Goal: Task Accomplishment & Management: Use online tool/utility

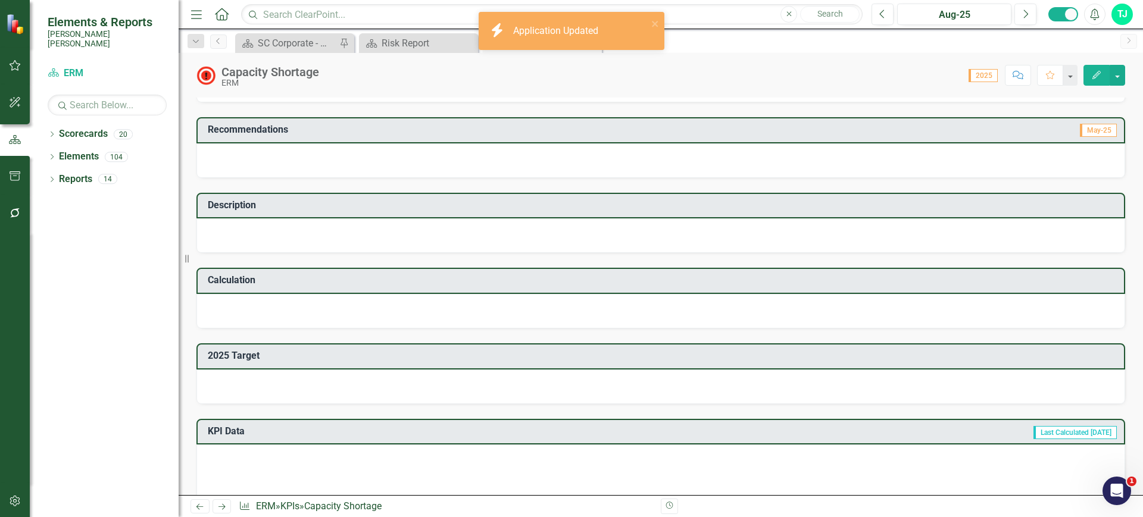
scroll to position [298, 0]
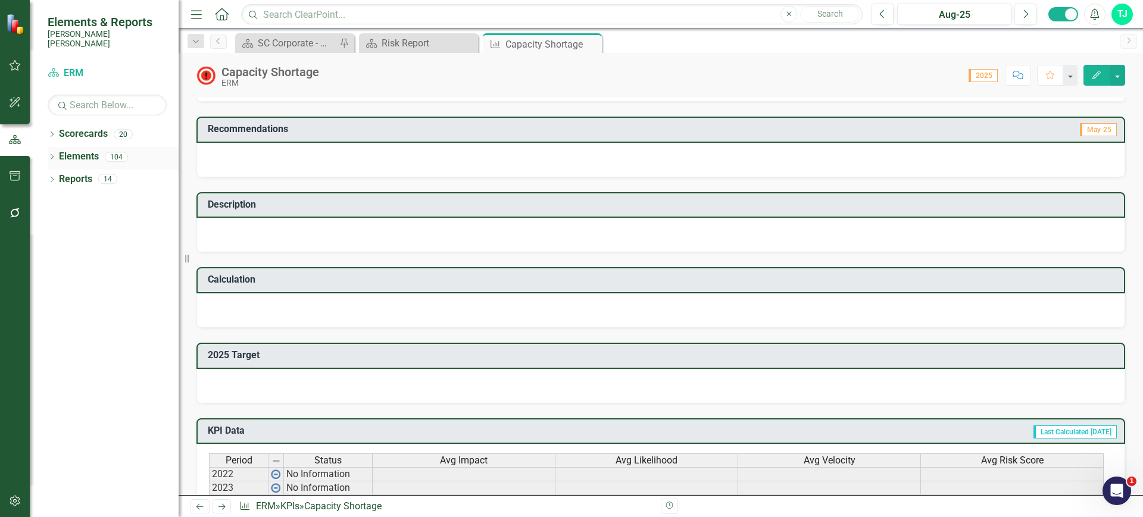
click at [80, 150] on link "Elements" at bounding box center [79, 157] width 40 height 14
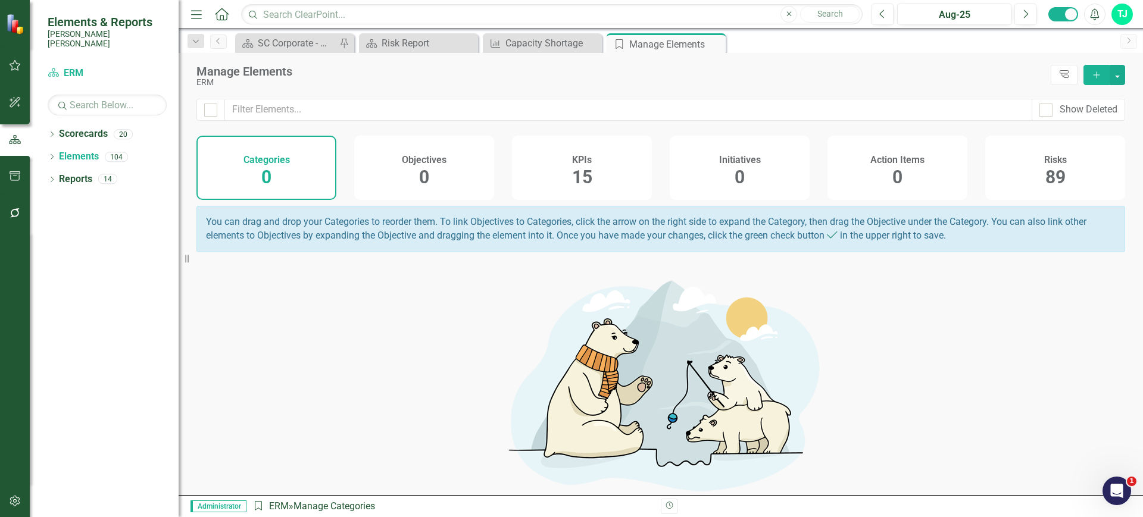
click at [1061, 190] on div "Risks 89" at bounding box center [1055, 168] width 140 height 64
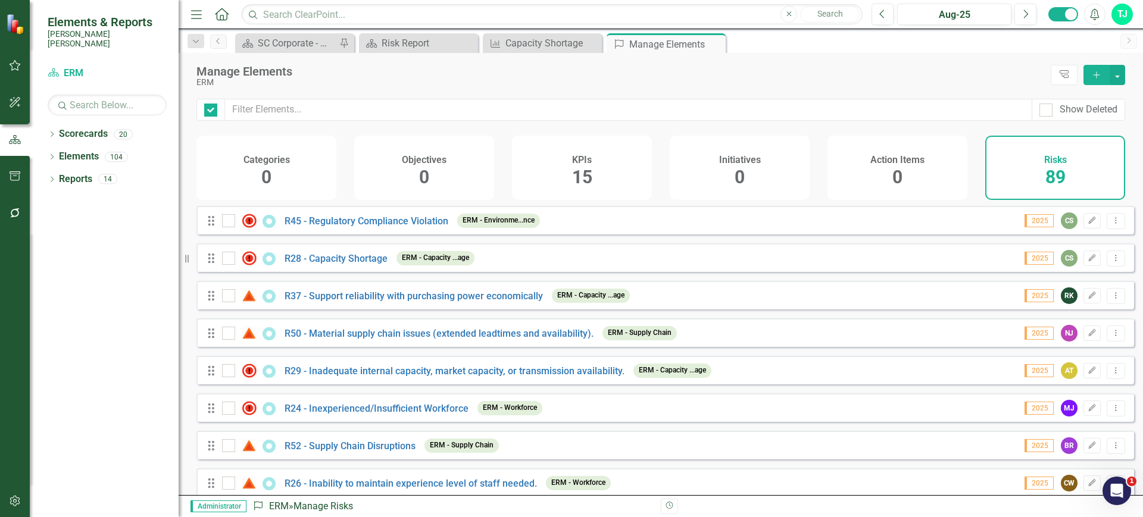
checkbox input "false"
click at [428, 302] on link "R37 - Support reliability with purchasing power economically" at bounding box center [413, 295] width 258 height 11
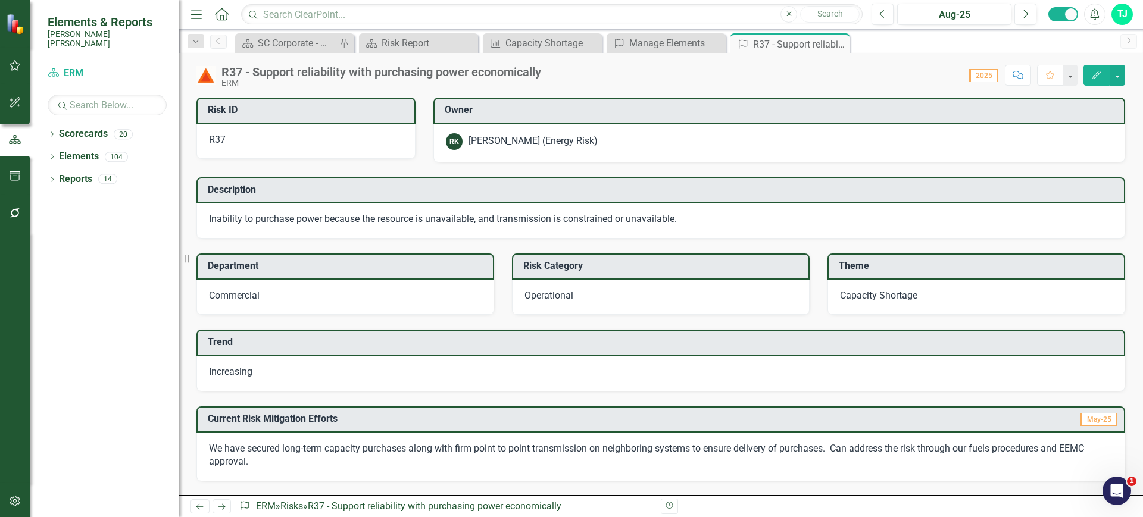
click at [364, 73] on div "R37 - Support reliability with purchasing power economically" at bounding box center [381, 71] width 320 height 13
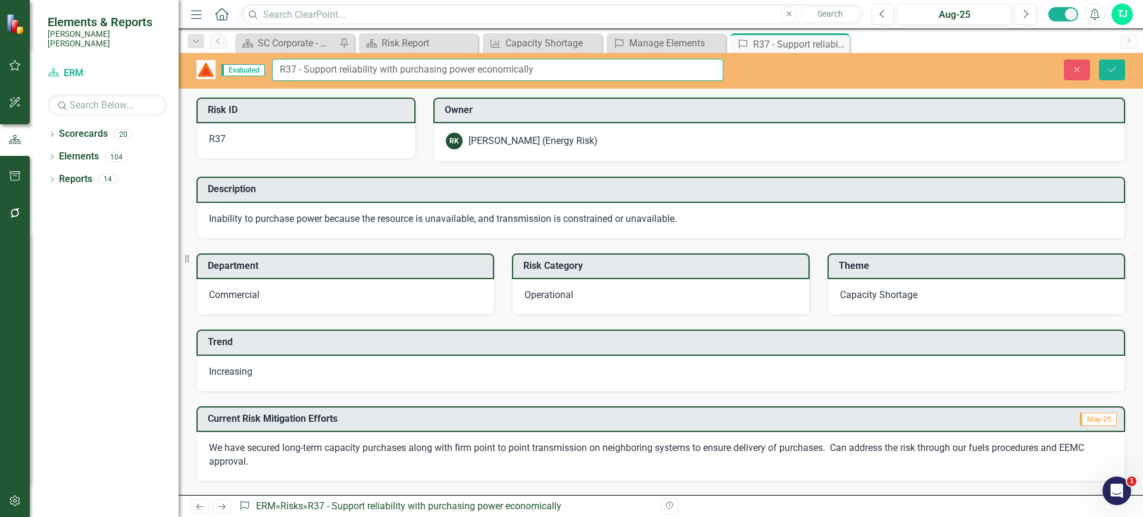
click at [462, 79] on input "R37 - Support reliability with purchasing power economically" at bounding box center [497, 70] width 451 height 22
click at [1072, 74] on button "Close" at bounding box center [1077, 70] width 26 height 21
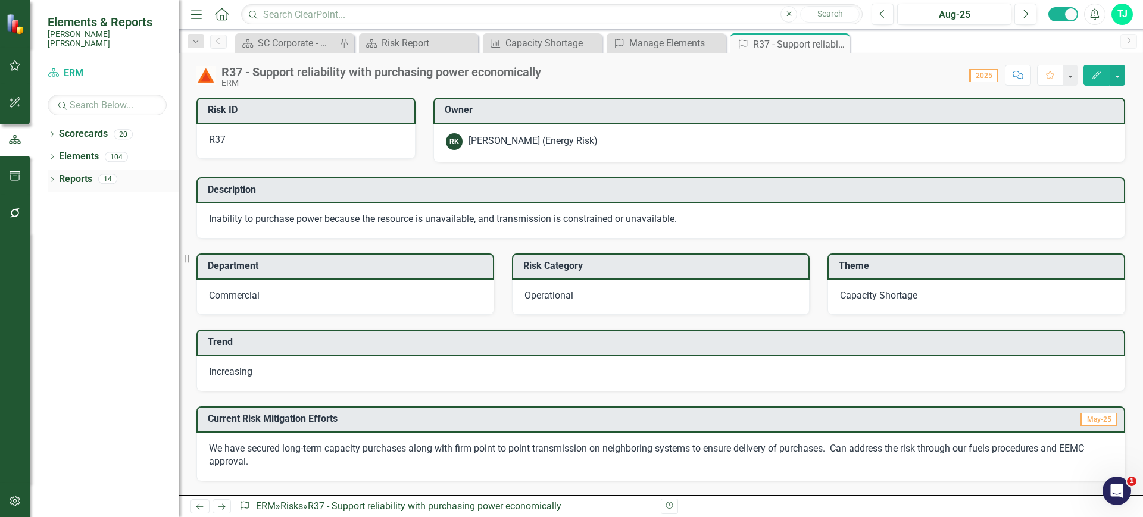
click at [61, 173] on link "Reports" at bounding box center [75, 180] width 33 height 14
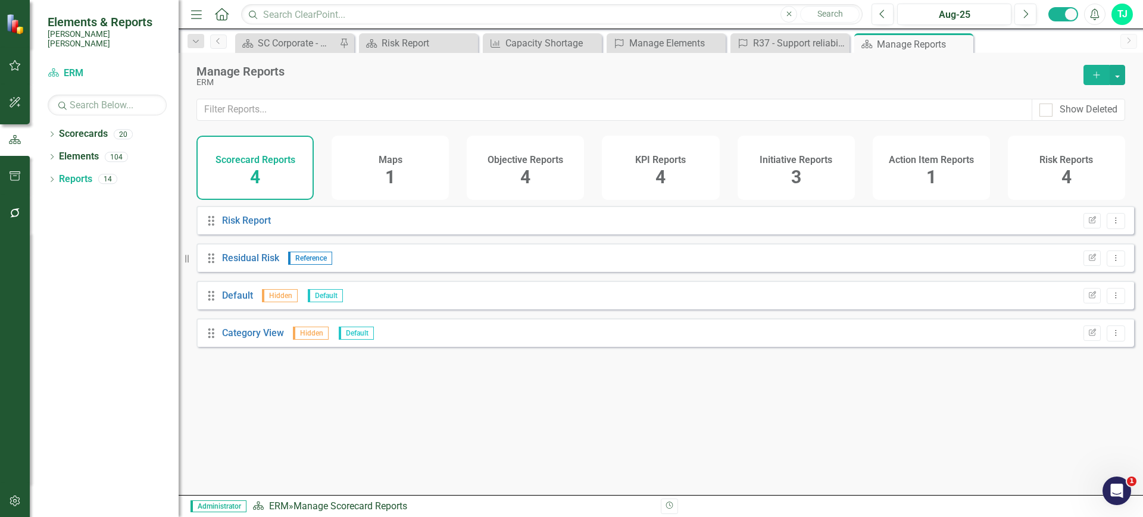
click at [1062, 175] on span "4" at bounding box center [1066, 177] width 10 height 21
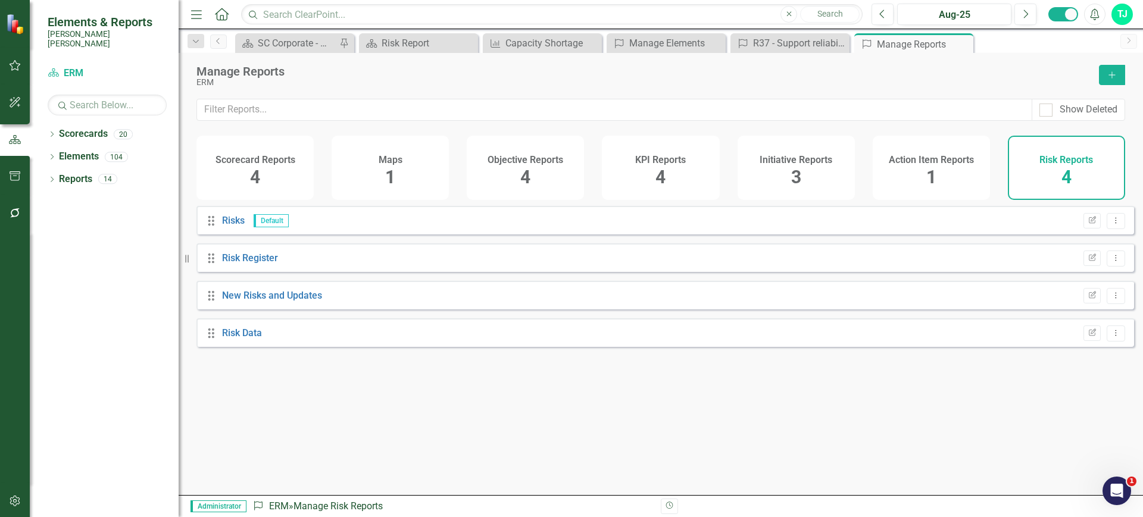
click at [1105, 73] on button "Add" at bounding box center [1112, 75] width 26 height 20
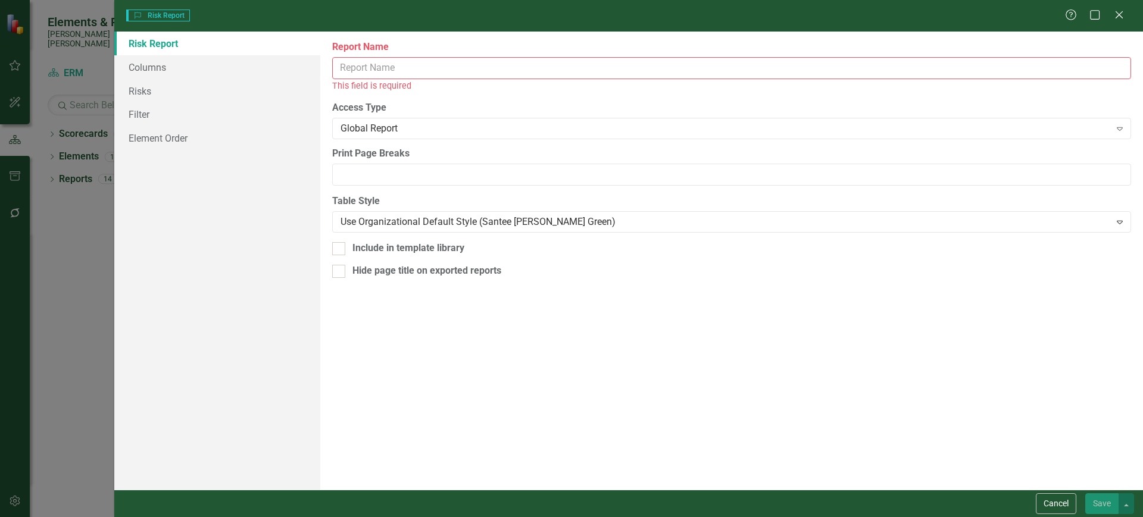
click at [411, 76] on input "Report Name" at bounding box center [731, 68] width 799 height 22
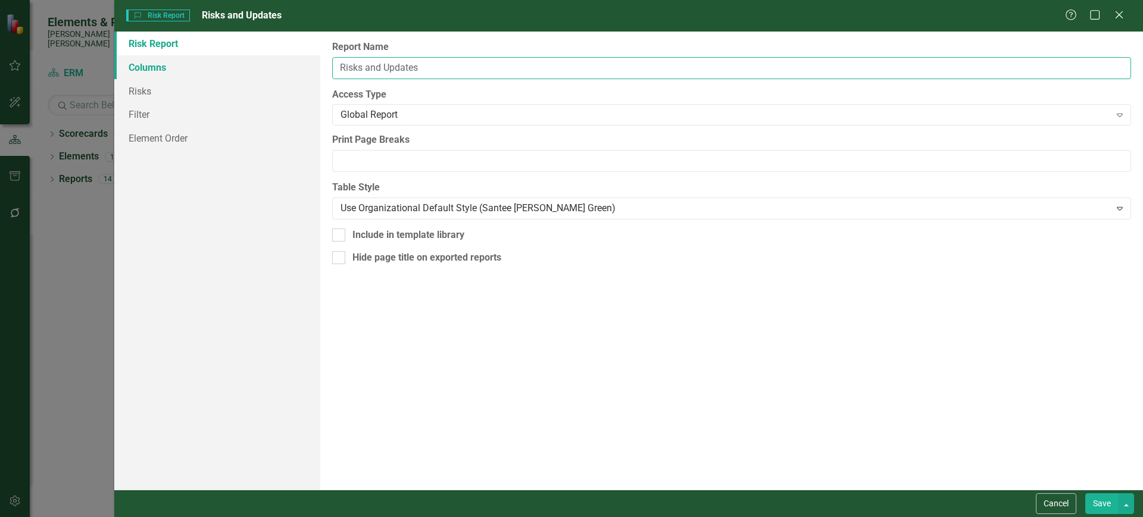
type input "Risks and Updates"
click at [251, 70] on link "Columns" at bounding box center [217, 67] width 206 height 24
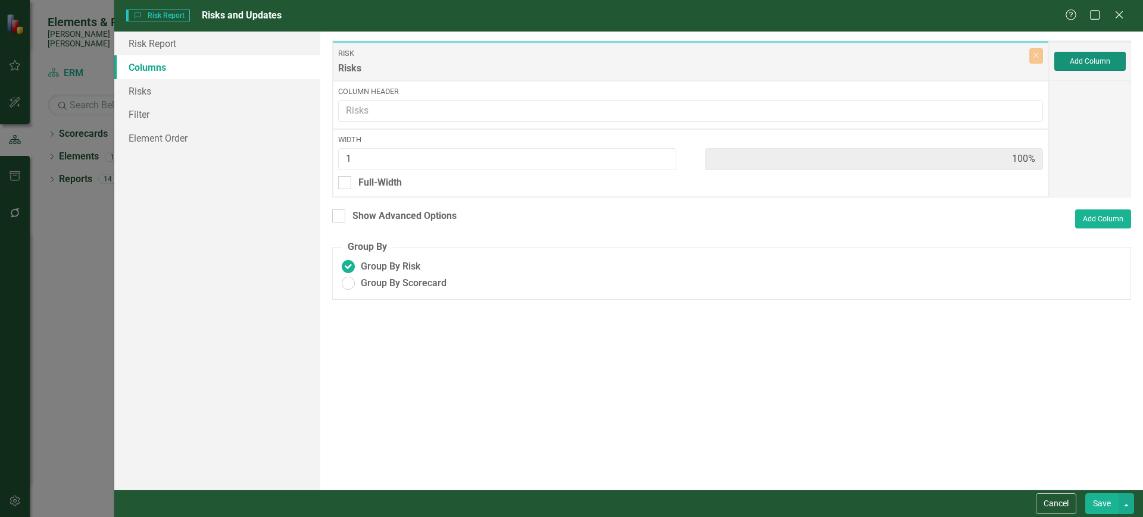
click at [1076, 64] on button "Add Column" at bounding box center [1089, 61] width 71 height 19
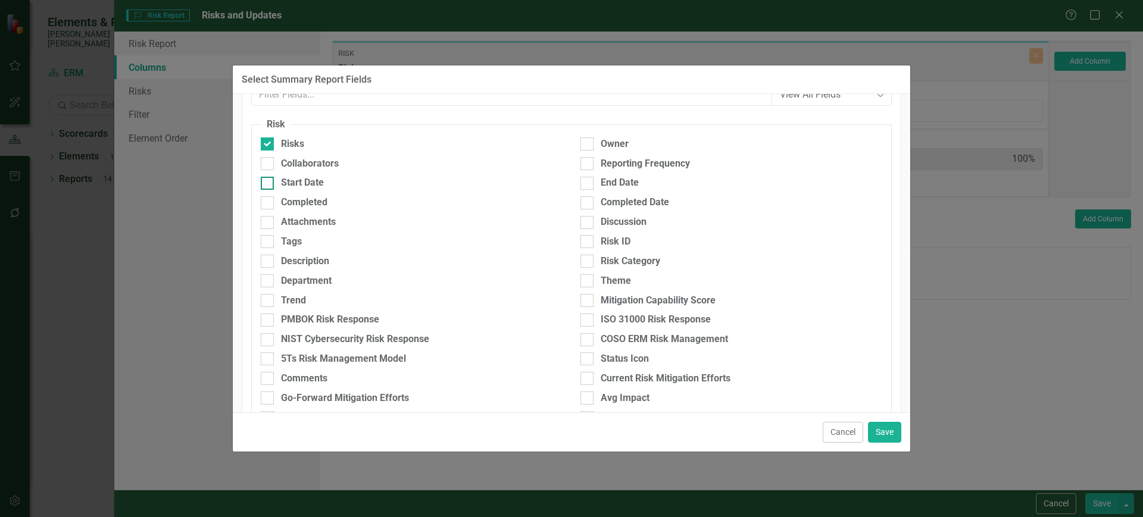
scroll to position [60, 0]
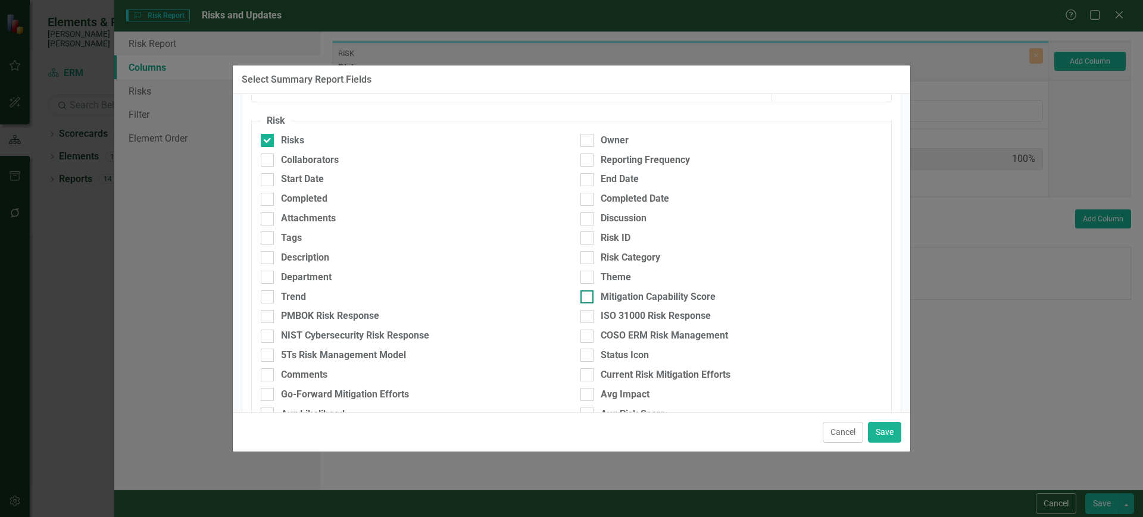
click at [585, 298] on div at bounding box center [586, 296] width 13 height 13
click at [585, 298] on input "Mitigation Capability Score" at bounding box center [584, 294] width 8 height 8
checkbox input "true"
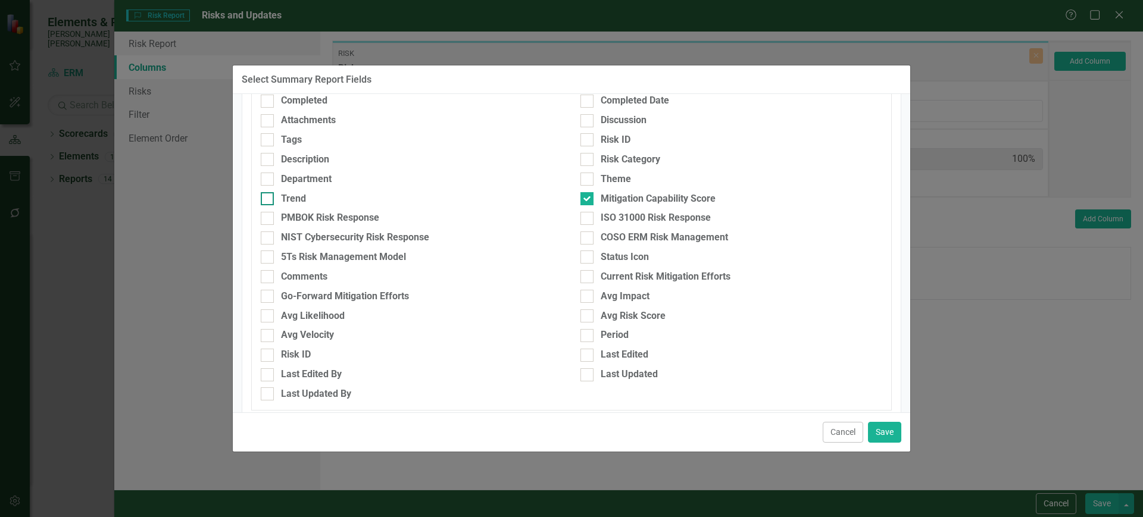
scroll to position [161, 0]
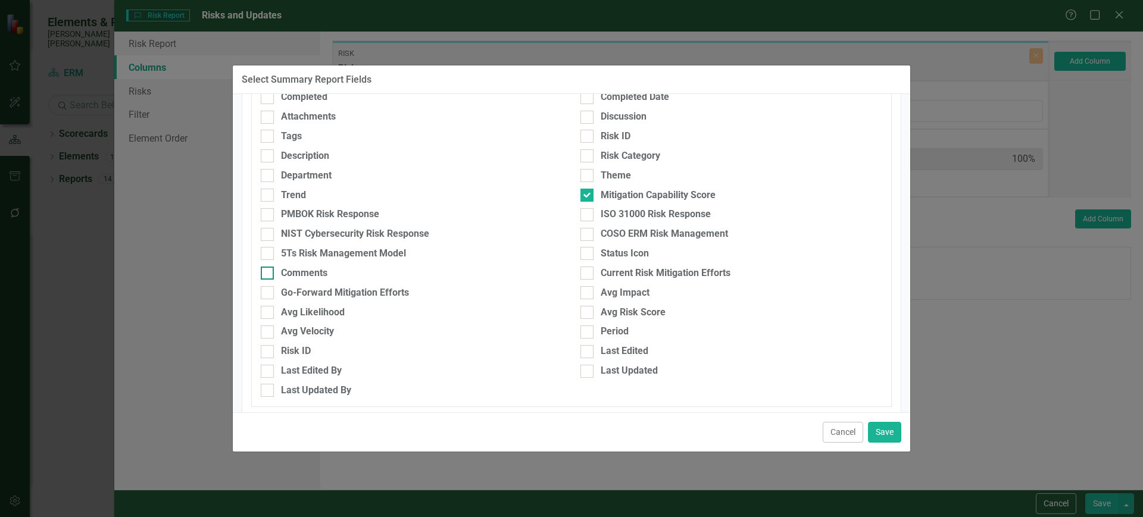
click at [316, 273] on div "Comments" at bounding box center [304, 274] width 46 height 14
click at [268, 273] on input "Comments" at bounding box center [265, 271] width 8 height 8
checkbox input "true"
click at [580, 268] on input "Current Risk Mitigation Efforts" at bounding box center [584, 271] width 8 height 8
checkbox input "true"
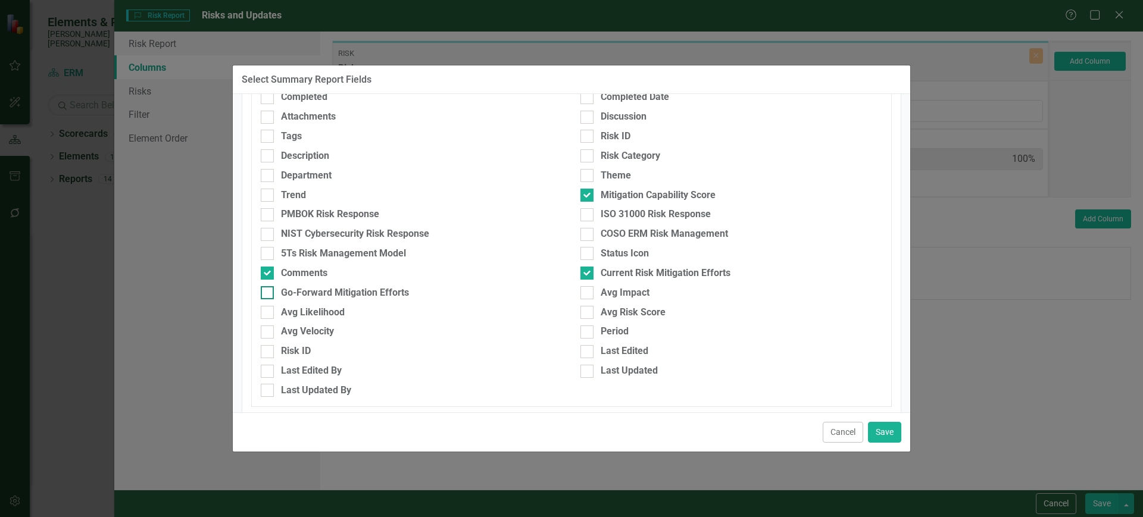
click at [359, 293] on div "Go-Forward Mitigation Efforts" at bounding box center [345, 293] width 128 height 14
click at [268, 293] on input "Go-Forward Mitigation Efforts" at bounding box center [265, 290] width 8 height 8
checkbox input "true"
click at [590, 189] on div "Mitigation Capability Score" at bounding box center [731, 196] width 302 height 14
click at [588, 189] on input "Mitigation Capability Score" at bounding box center [584, 193] width 8 height 8
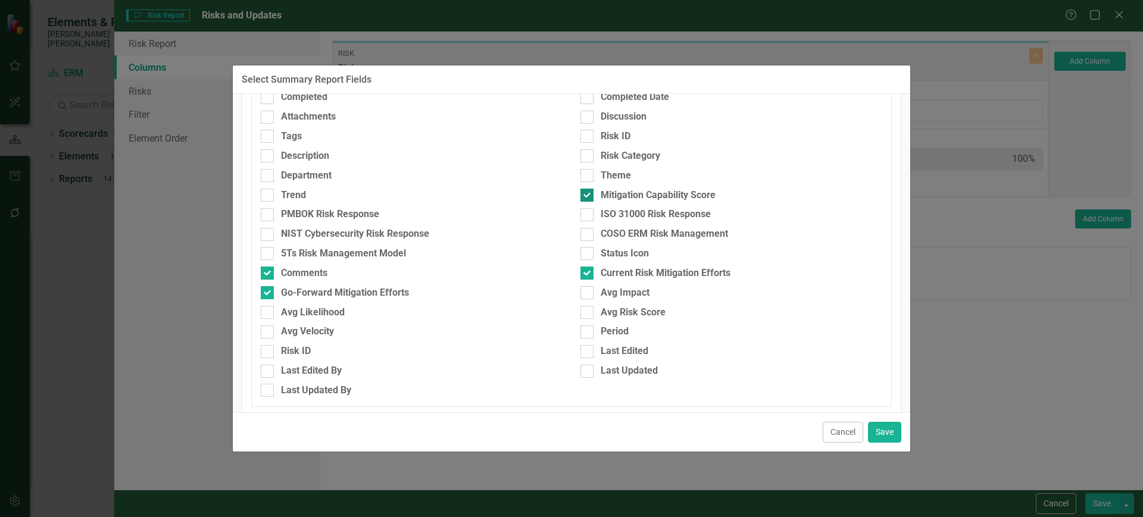
checkbox input "false"
click at [887, 433] on button "Save" at bounding box center [884, 432] width 33 height 21
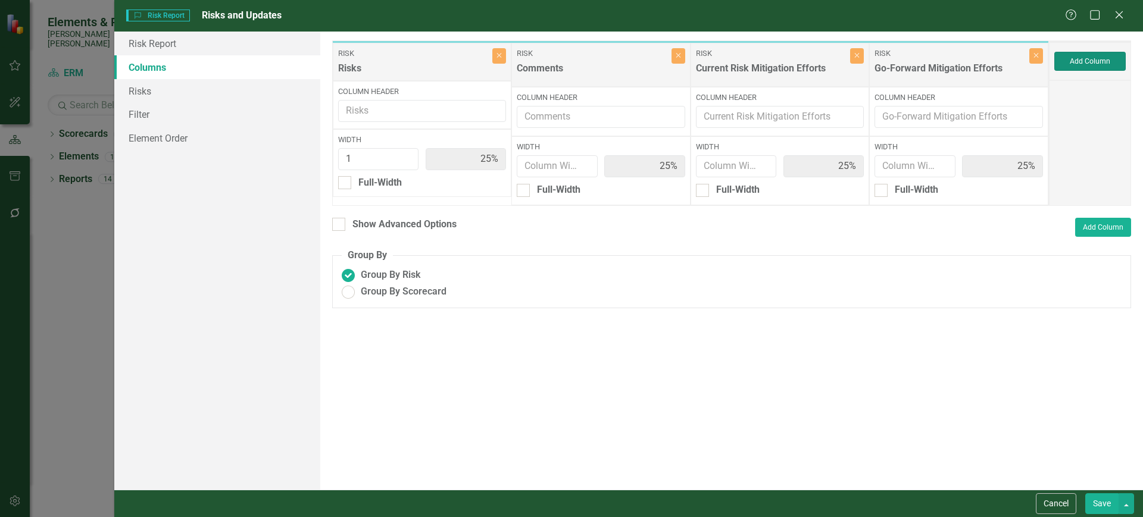
type input "25%"
type input "1"
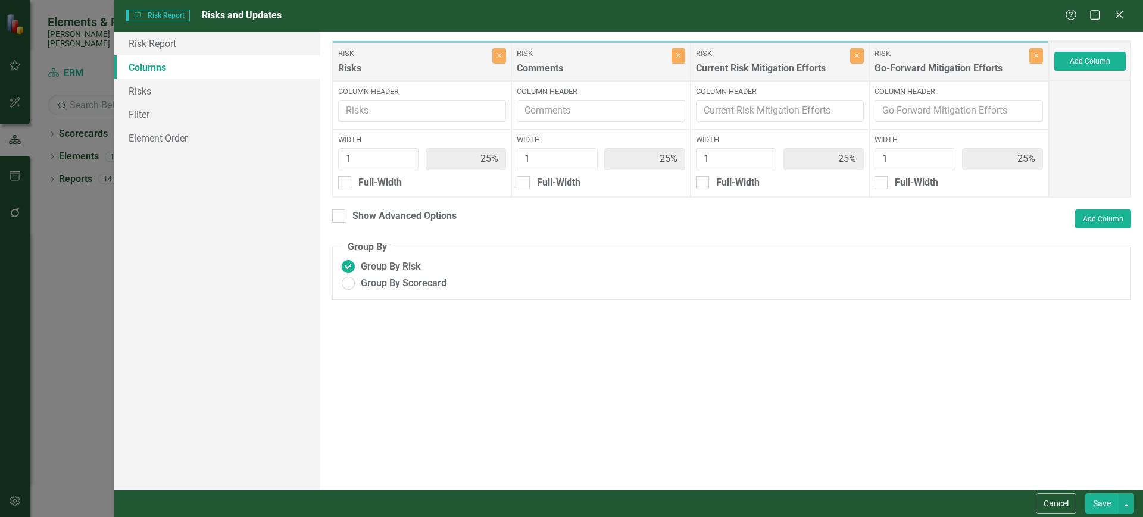
click at [1095, 511] on button "Save" at bounding box center [1101, 503] width 33 height 21
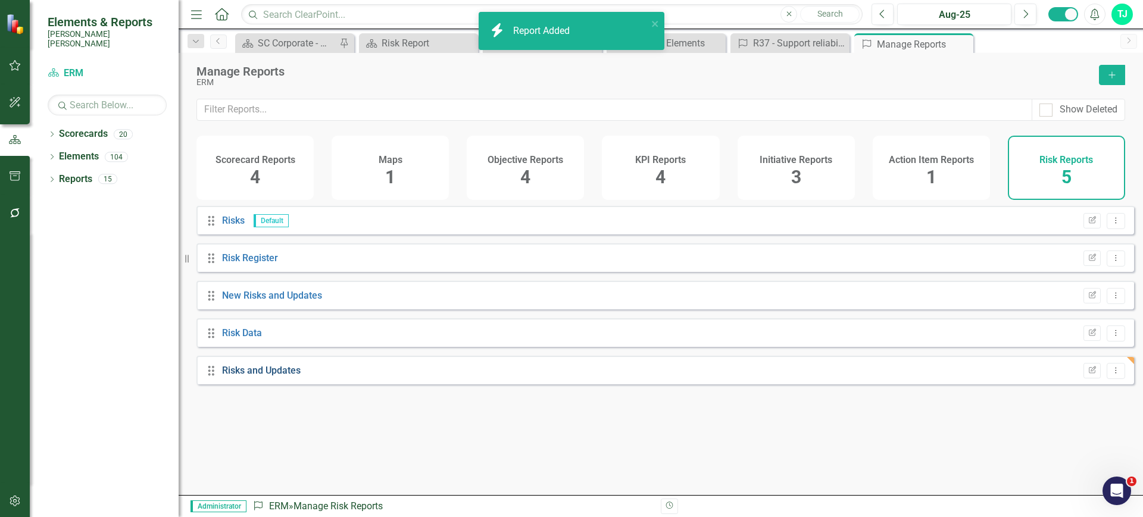
click at [271, 376] on link "Risks and Updates" at bounding box center [261, 370] width 79 height 11
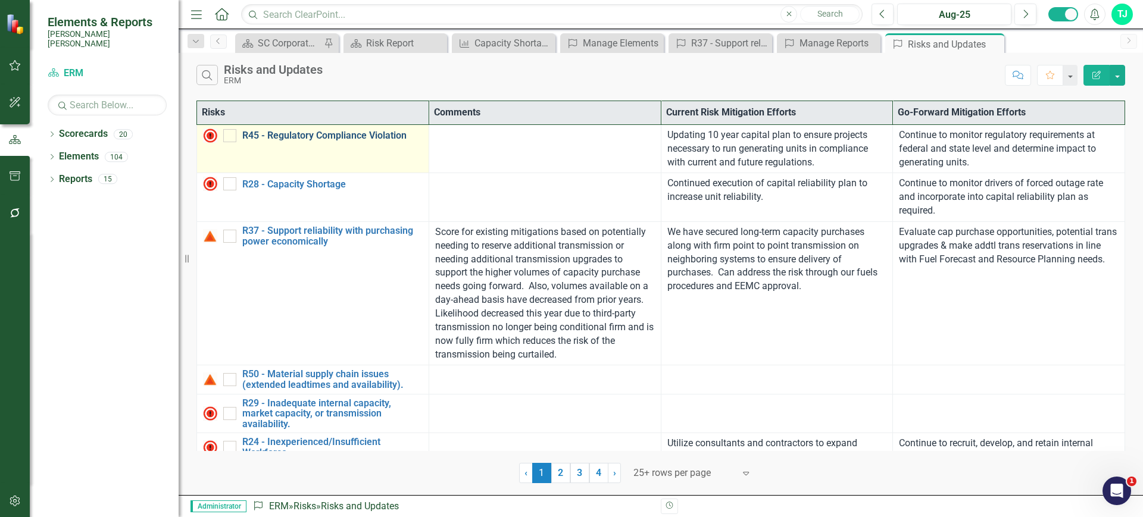
click at [383, 135] on link "R45 - Regulatory Compliance Violation" at bounding box center [332, 135] width 180 height 11
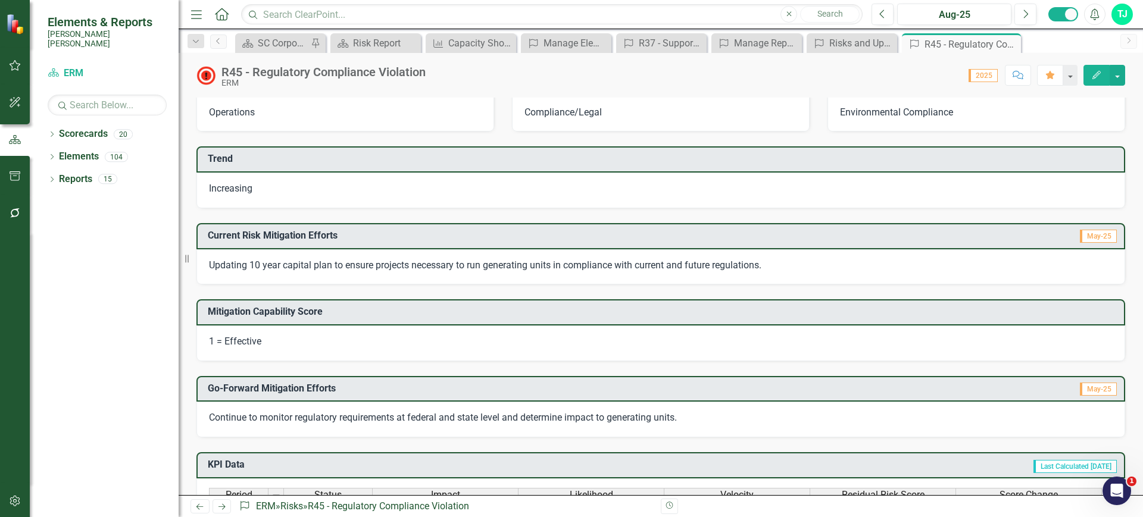
scroll to position [177, 0]
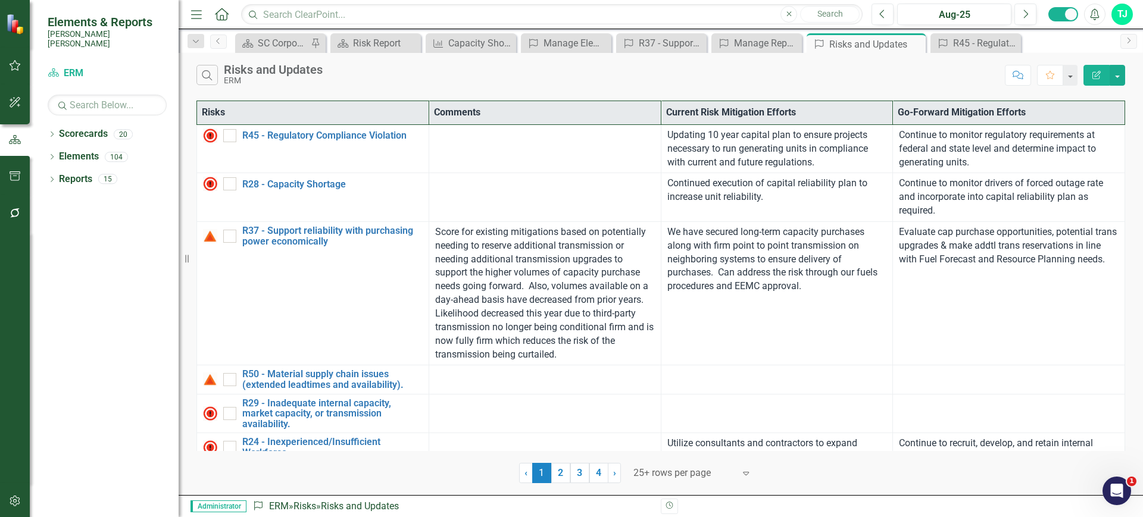
click at [1089, 80] on button "Edit Report" at bounding box center [1096, 75] width 26 height 21
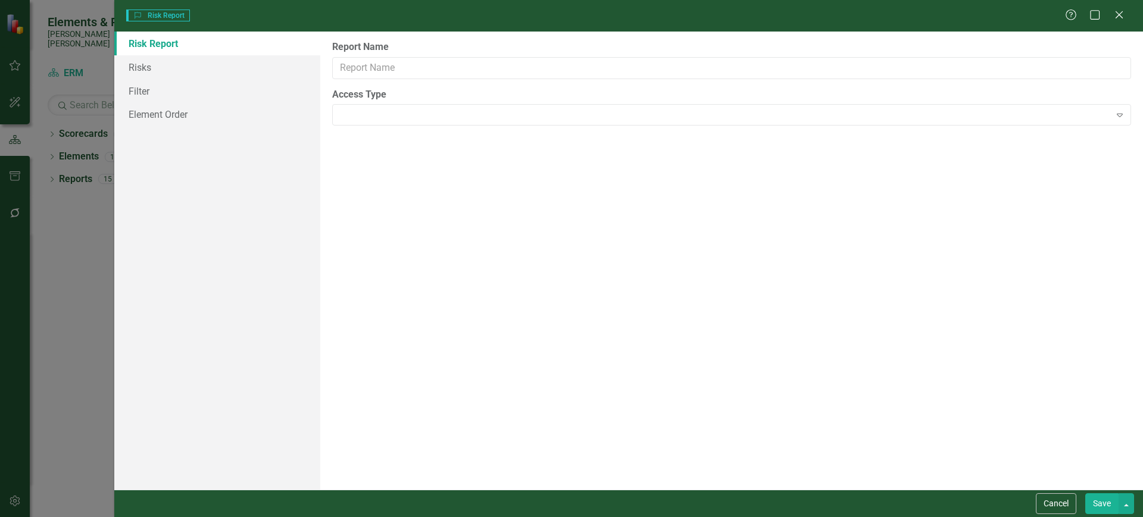
type input "Risks and Updates"
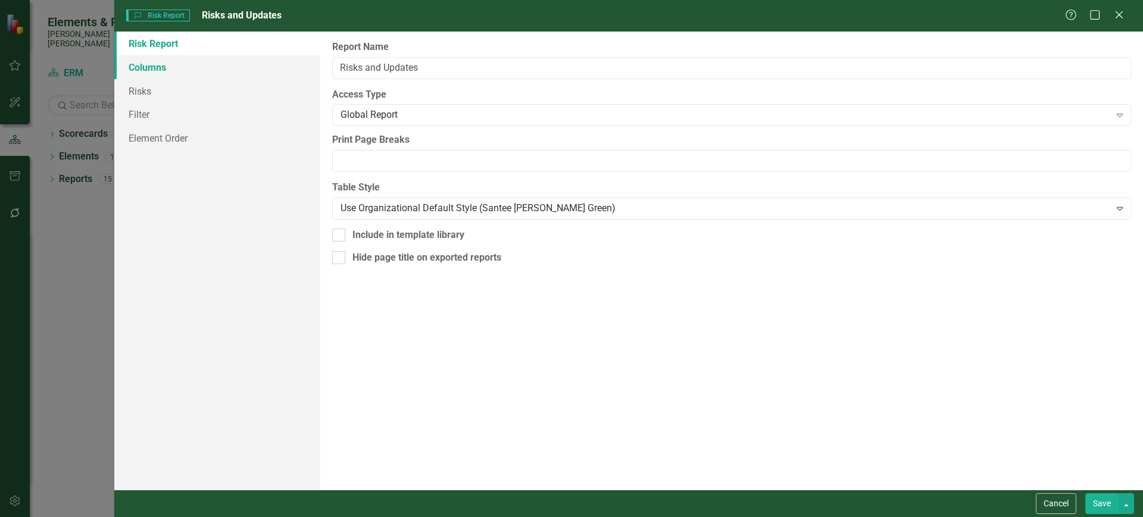
click at [232, 71] on link "Columns" at bounding box center [217, 67] width 206 height 24
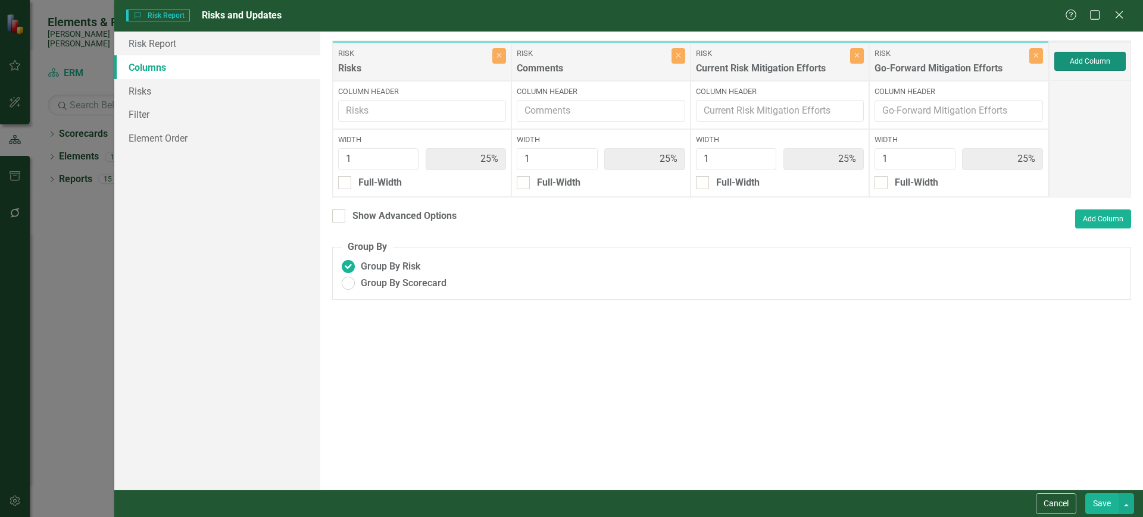
click at [1069, 67] on button "Add Column" at bounding box center [1089, 61] width 71 height 19
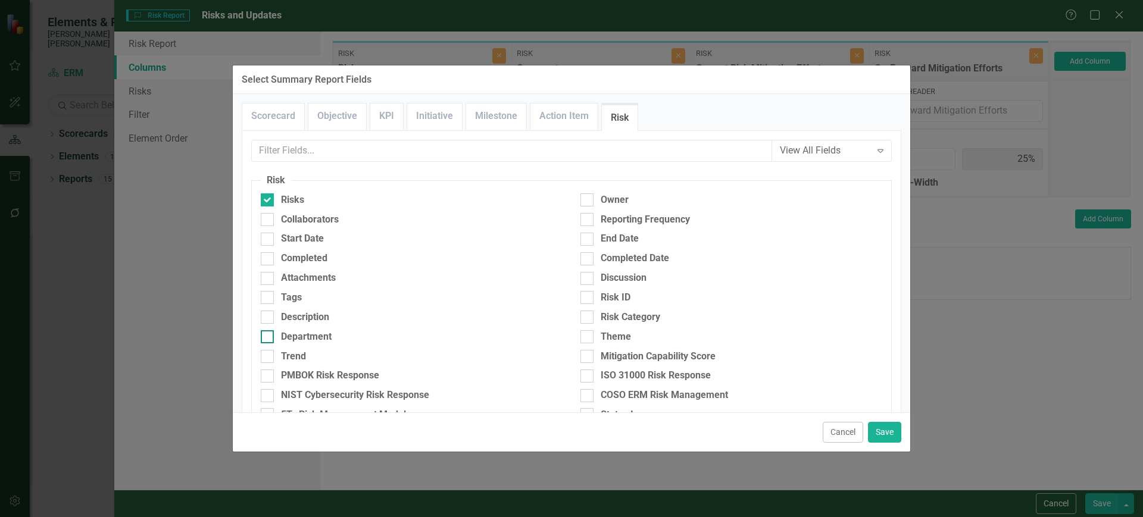
drag, startPoint x: 291, startPoint y: 301, endPoint x: 521, endPoint y: 333, distance: 232.0
click at [290, 301] on div "Tags" at bounding box center [291, 298] width 21 height 14
click at [268, 299] on input "Tags" at bounding box center [265, 295] width 8 height 8
checkbox input "true"
click at [886, 430] on button "Save" at bounding box center [884, 432] width 33 height 21
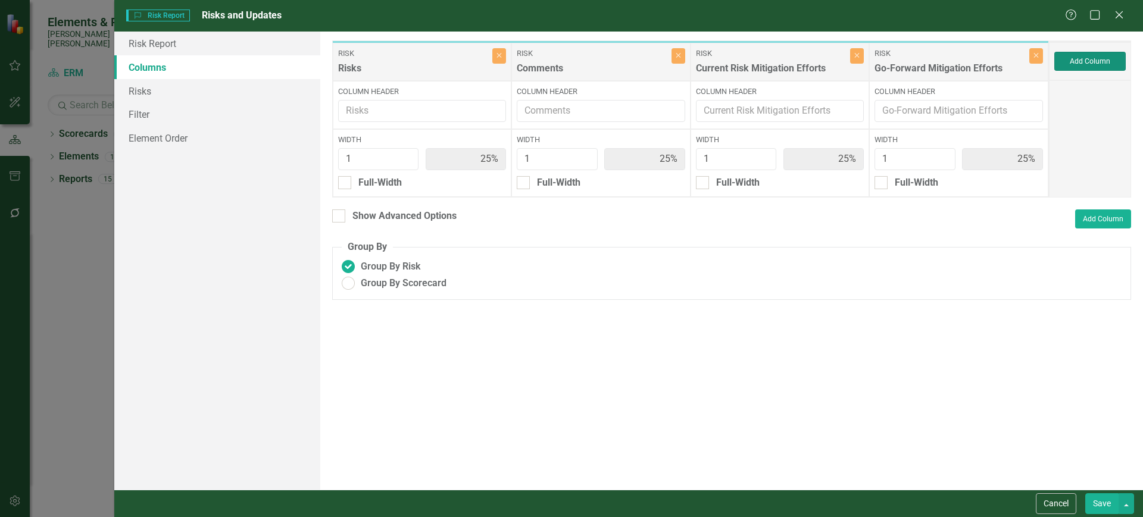
type input "20%"
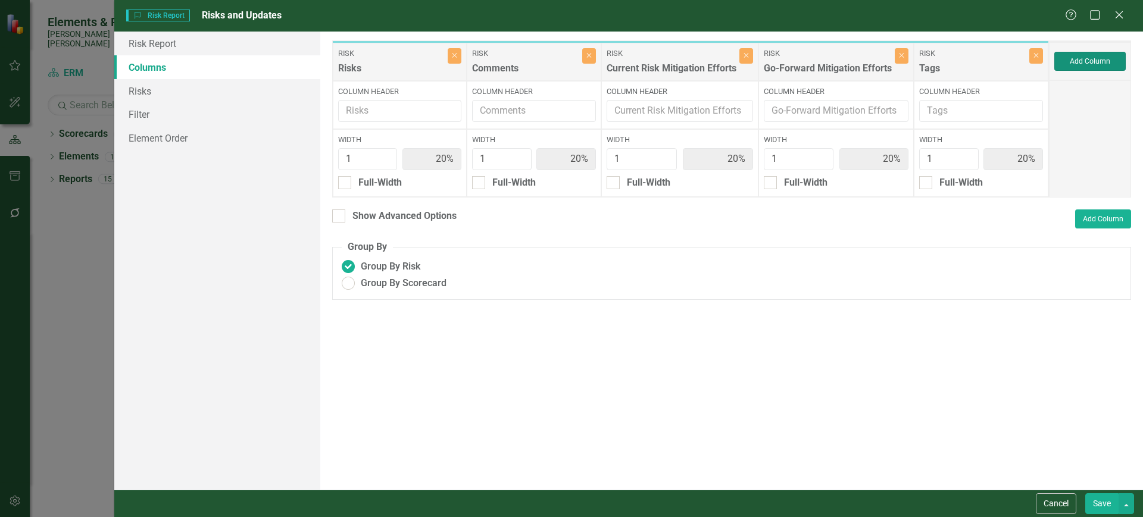
click at [1093, 57] on button "Add Column" at bounding box center [1089, 61] width 71 height 19
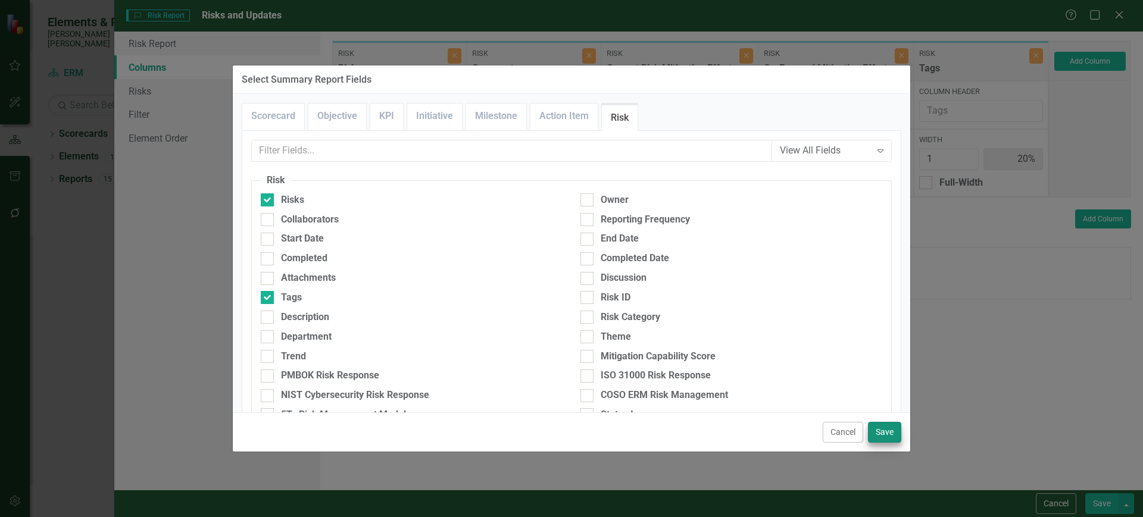
drag, startPoint x: 844, startPoint y: 421, endPoint x: 875, endPoint y: 439, distance: 35.7
click at [843, 421] on div "Cancel Save" at bounding box center [571, 431] width 677 height 39
click at [856, 434] on button "Cancel" at bounding box center [842, 432] width 40 height 21
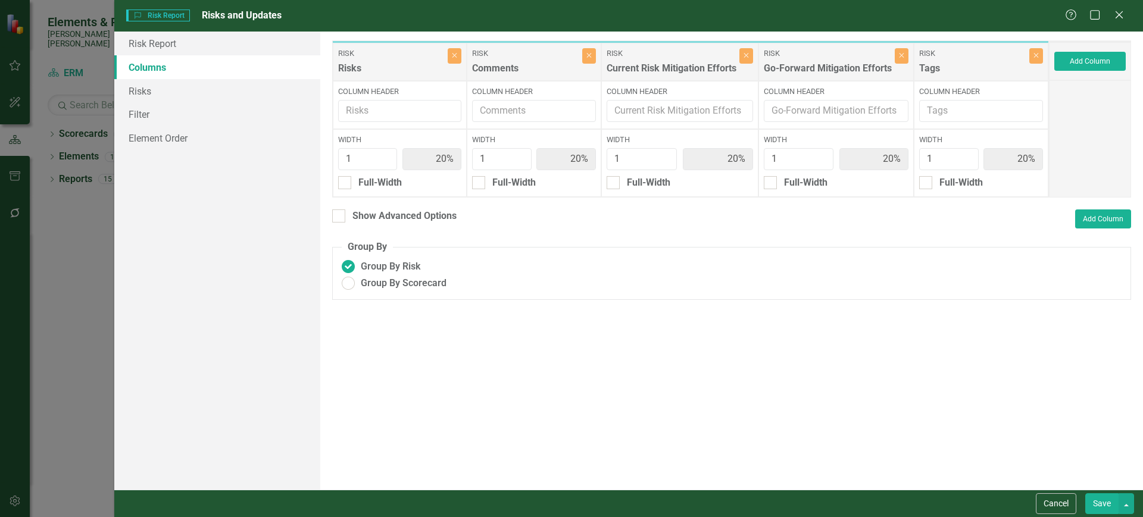
click at [1097, 503] on button "Save" at bounding box center [1101, 503] width 33 height 21
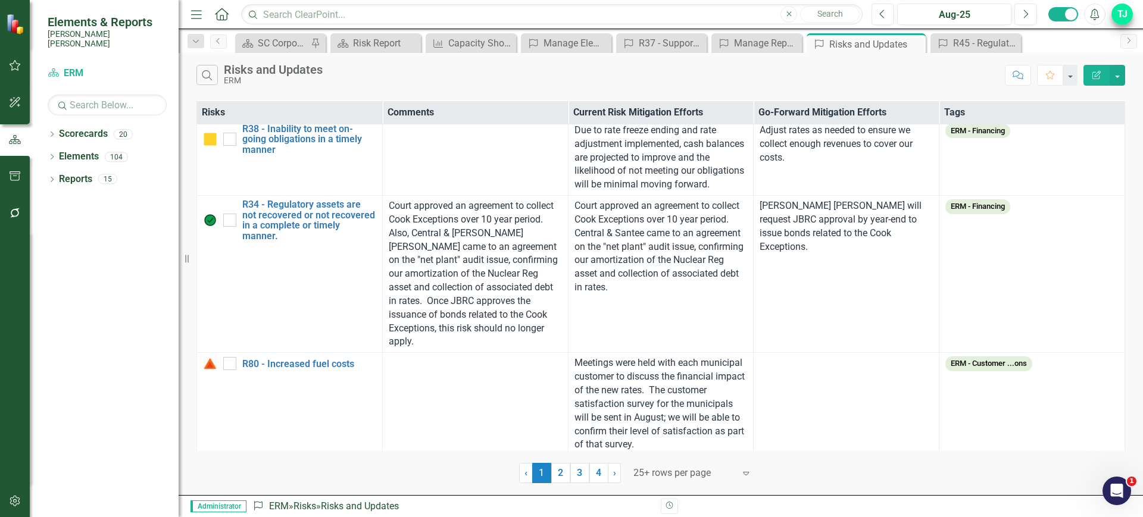
scroll to position [3274, 0]
click at [1097, 79] on button "Edit Report" at bounding box center [1096, 75] width 26 height 21
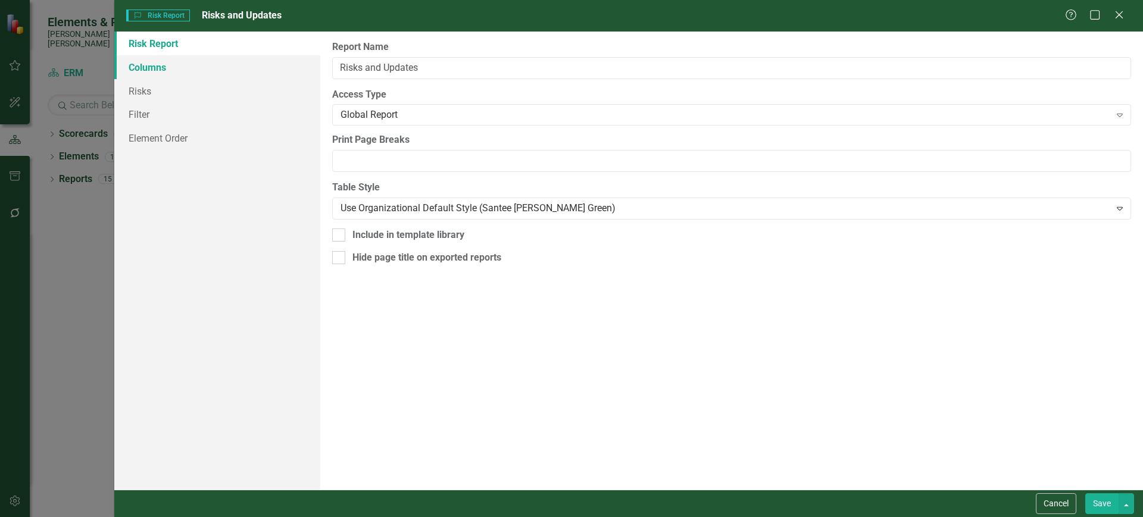
click at [238, 59] on link "Columns" at bounding box center [217, 67] width 206 height 24
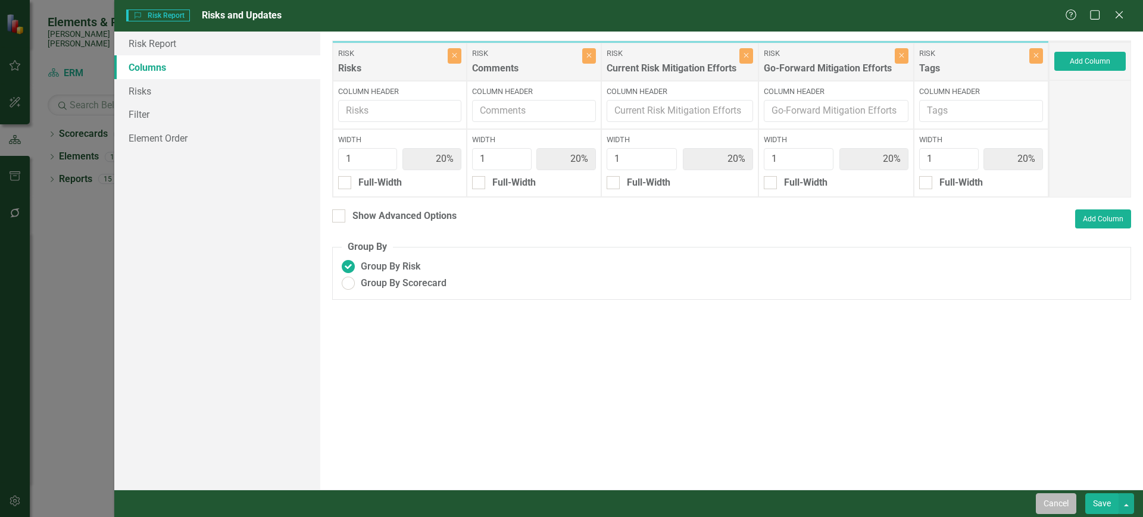
click at [1037, 496] on button "Cancel" at bounding box center [1056, 503] width 40 height 21
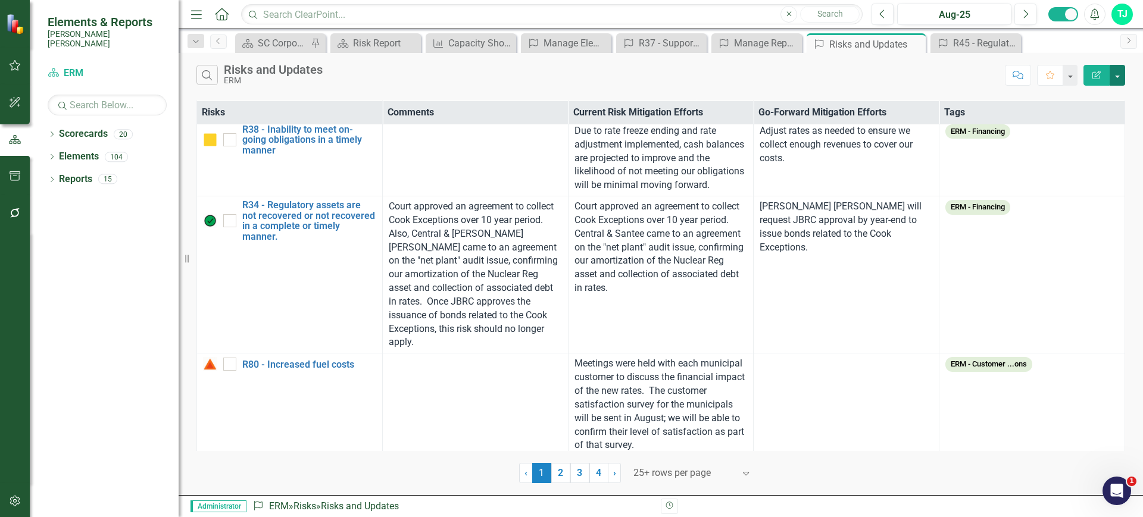
drag, startPoint x: 1118, startPoint y: 70, endPoint x: 1112, endPoint y: 79, distance: 11.1
click at [1119, 71] on button "button" at bounding box center [1116, 75] width 15 height 21
click at [1077, 145] on link "Excel Export to Excel" at bounding box center [1077, 143] width 94 height 22
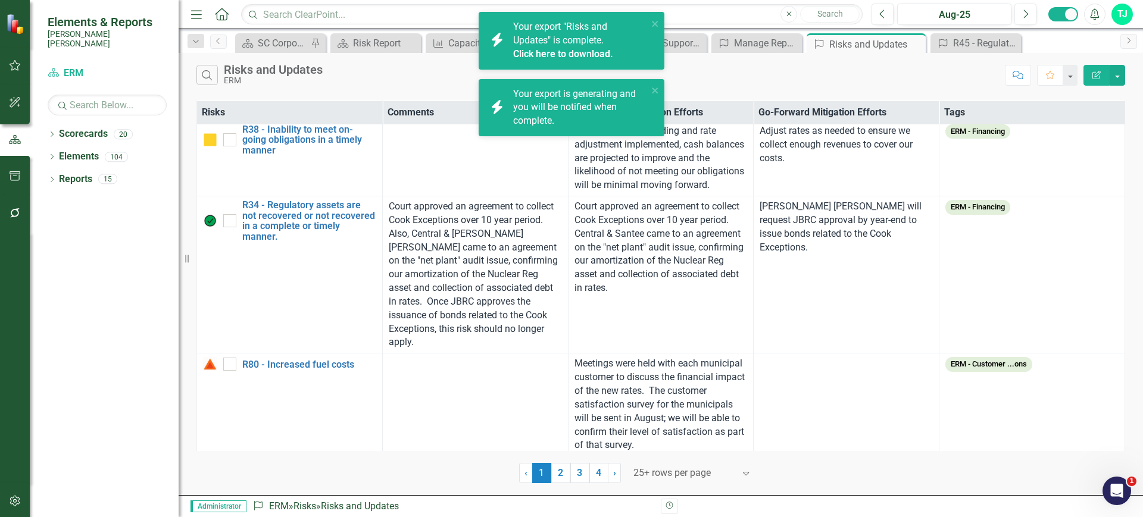
click at [539, 55] on link "Click here to download." at bounding box center [563, 53] width 100 height 11
